Goal: Navigation & Orientation: Find specific page/section

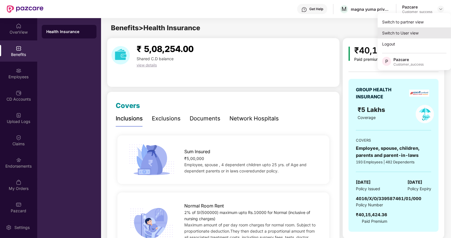
scroll to position [975, 0]
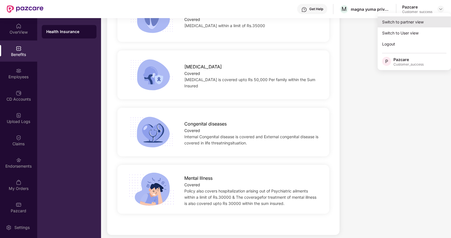
click at [392, 23] on div "Switch to partner view" at bounding box center [414, 21] width 73 height 11
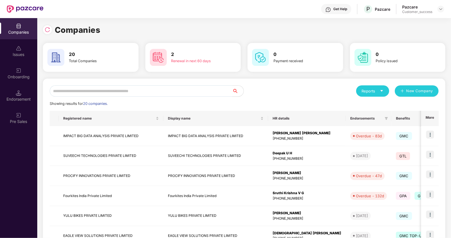
click at [145, 94] on input "text" at bounding box center [141, 90] width 183 height 11
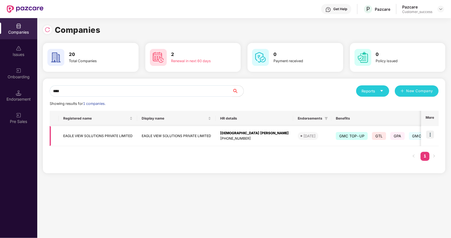
type input "****"
click at [431, 133] on img at bounding box center [431, 135] width 8 height 8
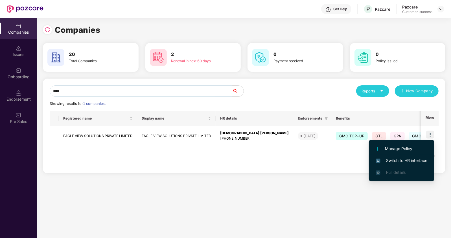
click at [396, 157] on li "Switch to HR interface" at bounding box center [402, 161] width 66 height 12
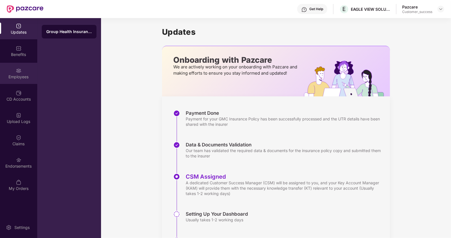
click at [24, 77] on div "Employees" at bounding box center [18, 77] width 37 height 6
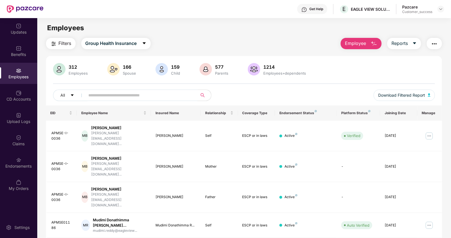
click at [87, 93] on span at bounding box center [140, 95] width 116 height 11
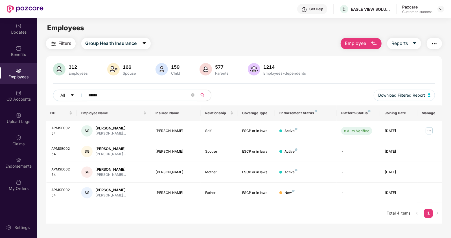
type input "******"
click at [445, 10] on header "Get Help E EAGLE VIEW SOLUTIONS PRIVATE LIMITED Pazcare Customer_success" at bounding box center [225, 9] width 451 height 18
click at [441, 11] on img at bounding box center [441, 9] width 5 height 5
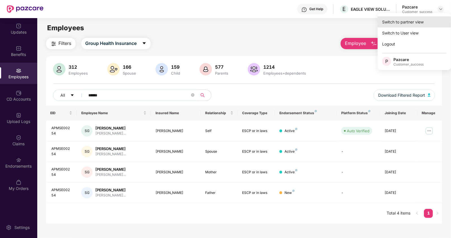
click at [407, 18] on div "Switch to partner view" at bounding box center [414, 21] width 73 height 11
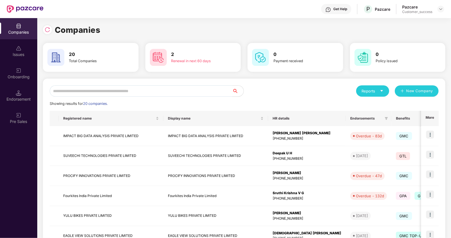
click at [134, 86] on input "text" at bounding box center [141, 90] width 183 height 11
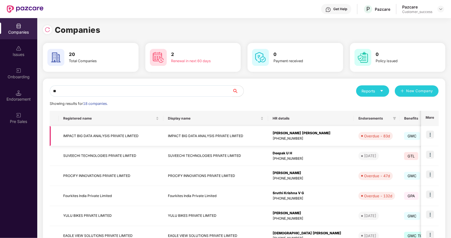
type input "**"
click at [434, 134] on td at bounding box center [430, 136] width 18 height 20
click at [429, 134] on img at bounding box center [431, 135] width 8 height 8
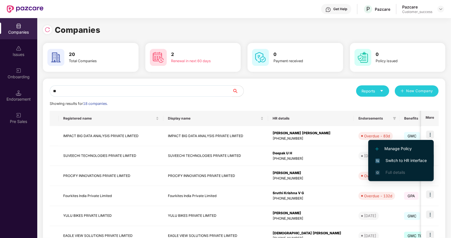
click at [397, 161] on span "Switch to HR interface" at bounding box center [401, 160] width 51 height 6
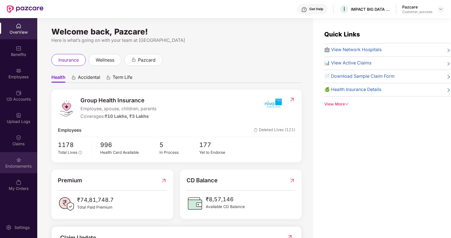
click at [25, 164] on div "Endorsements" at bounding box center [18, 166] width 37 height 6
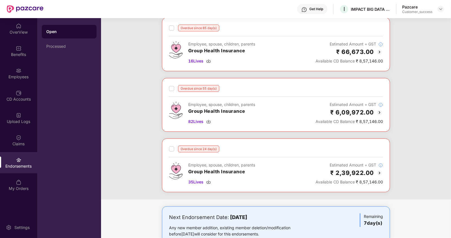
scroll to position [0, 0]
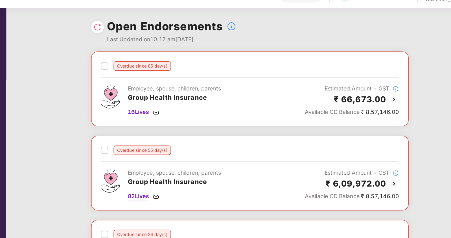
click at [193, 152] on span "82 Lives" at bounding box center [195, 153] width 15 height 6
click at [196, 90] on span "16 Lives" at bounding box center [195, 93] width 15 height 6
click at [385, 44] on div "Open Endorsements Last Updated on 10:17 am[DATE]" at bounding box center [276, 33] width 228 height 31
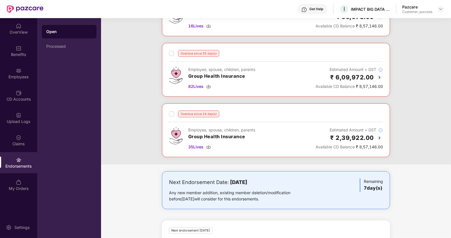
scroll to position [66, 0]
click at [197, 85] on span "82 Lives" at bounding box center [195, 87] width 15 height 6
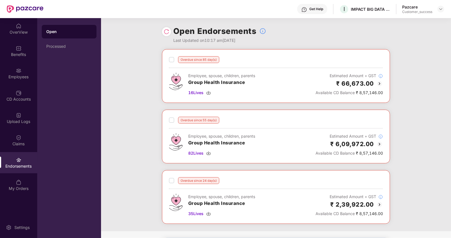
scroll to position [0, 0]
click at [198, 92] on span "16 Lives" at bounding box center [195, 93] width 15 height 6
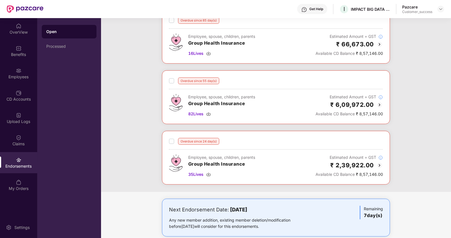
scroll to position [40, 0]
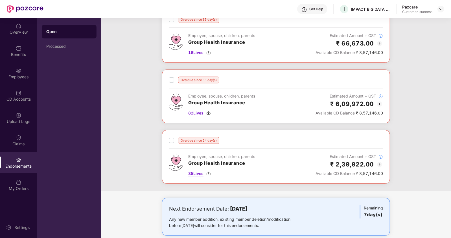
click at [198, 172] on span "35 Lives" at bounding box center [195, 173] width 15 height 6
click at [195, 170] on span "35 Lives" at bounding box center [195, 173] width 15 height 6
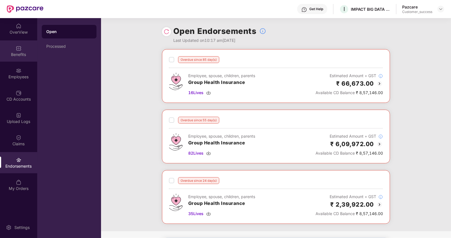
click at [17, 46] on img at bounding box center [19, 48] width 6 height 6
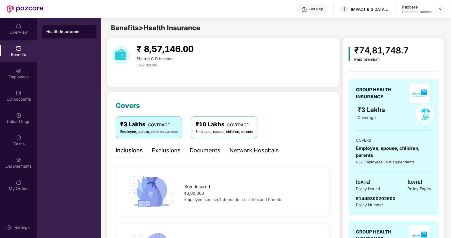
click at [199, 150] on div "Documents" at bounding box center [205, 150] width 31 height 9
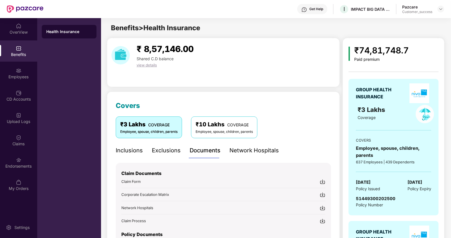
scroll to position [56, 0]
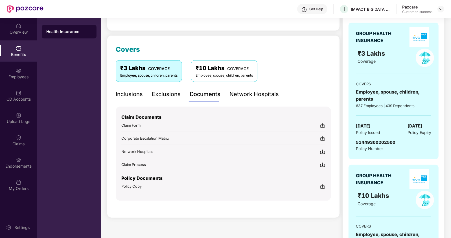
click at [321, 186] on img at bounding box center [323, 187] width 6 height 6
click at [207, 29] on div "₹ 8,57,146.00 Shared C.D balance view details" at bounding box center [223, 6] width 233 height 49
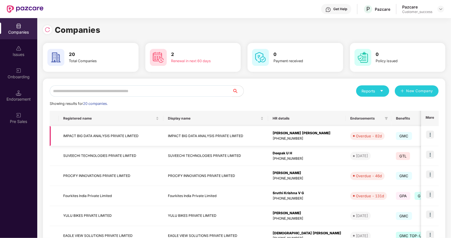
click at [429, 131] on img at bounding box center [431, 135] width 8 height 8
